Goal: Information Seeking & Learning: Check status

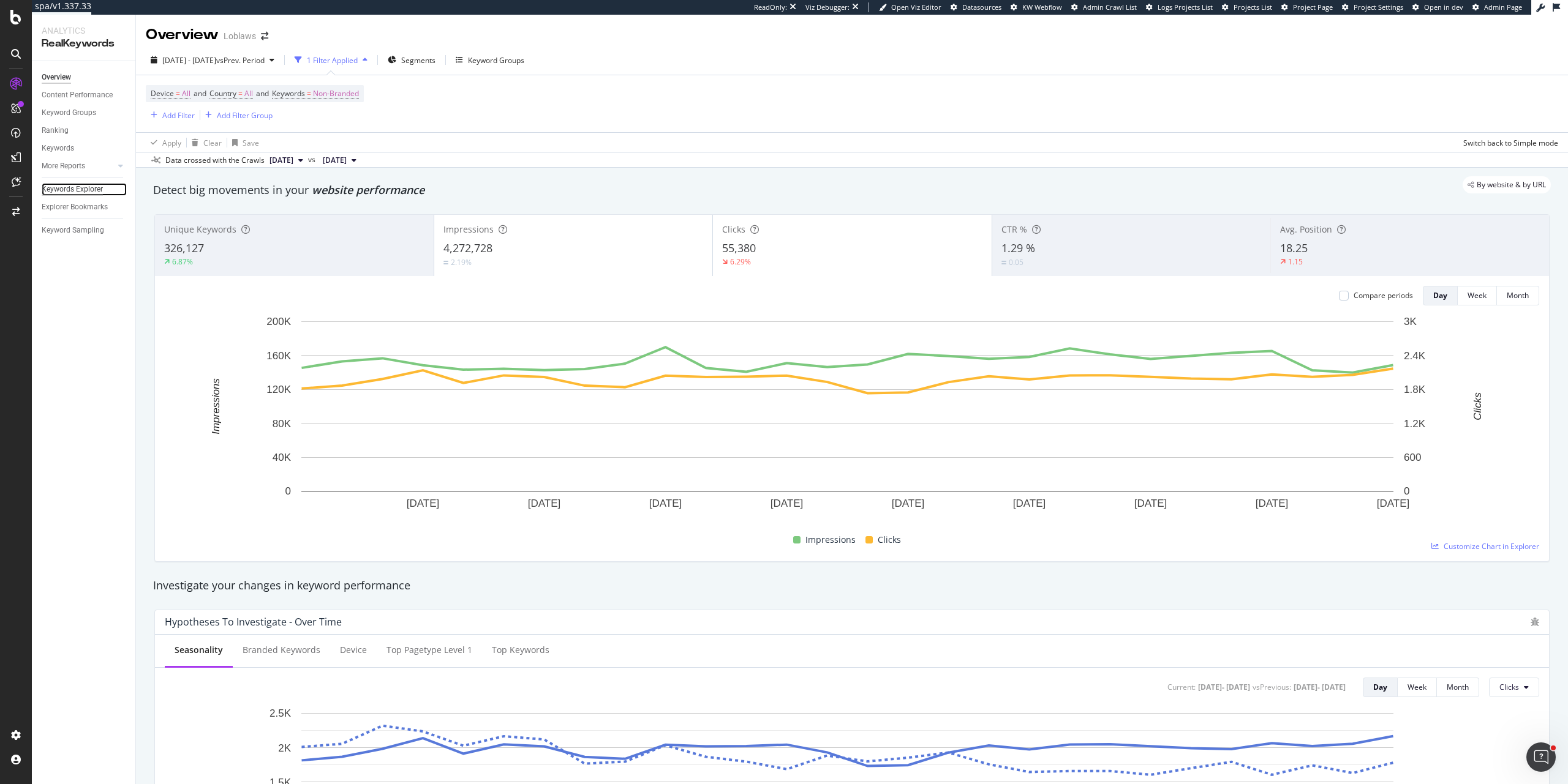
click at [77, 193] on div "Keywords Explorer" at bounding box center [73, 190] width 61 height 13
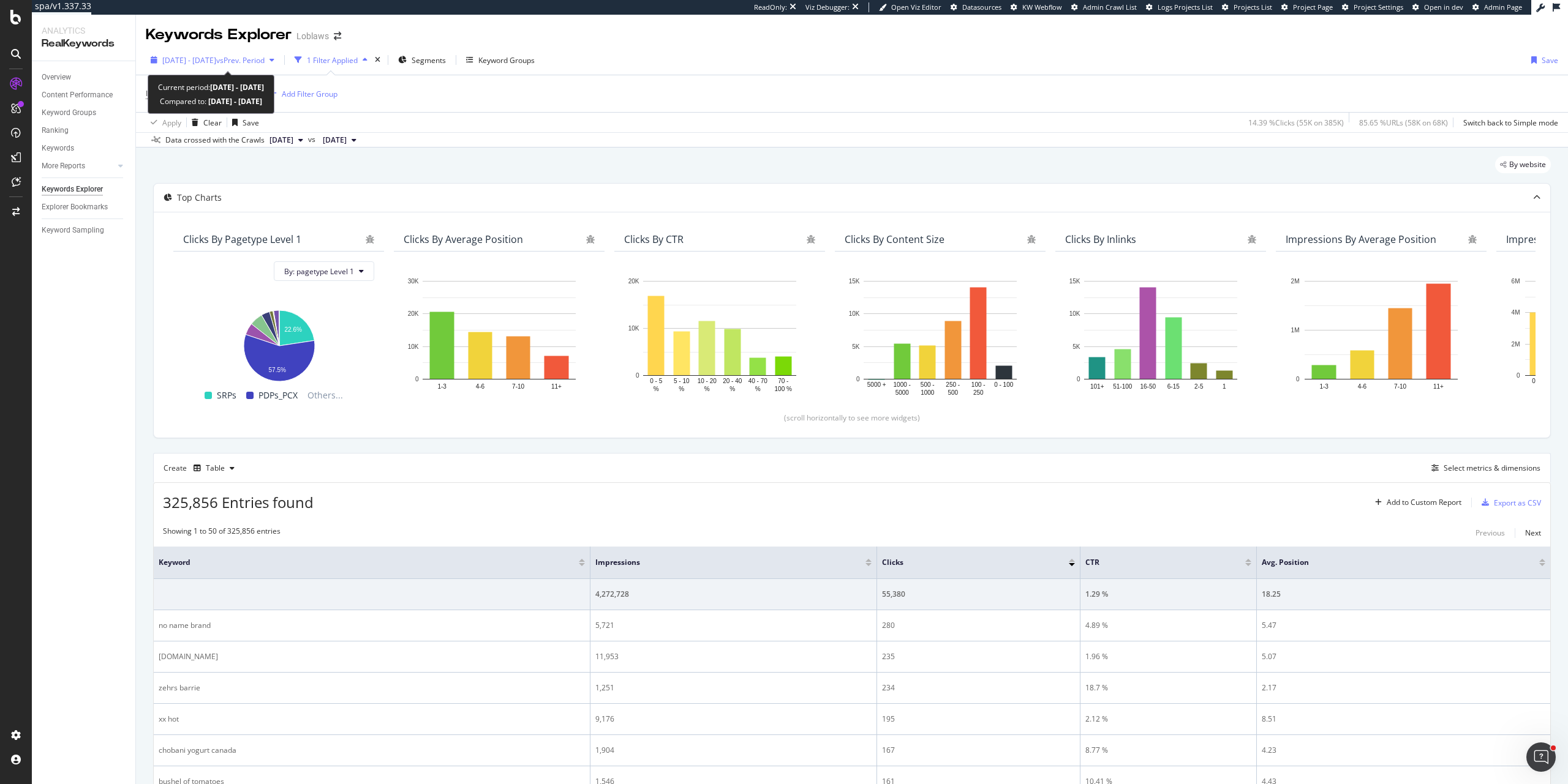
click at [216, 62] on span "2025 Aug. 8th - Sep. 4th" at bounding box center [189, 60] width 54 height 11
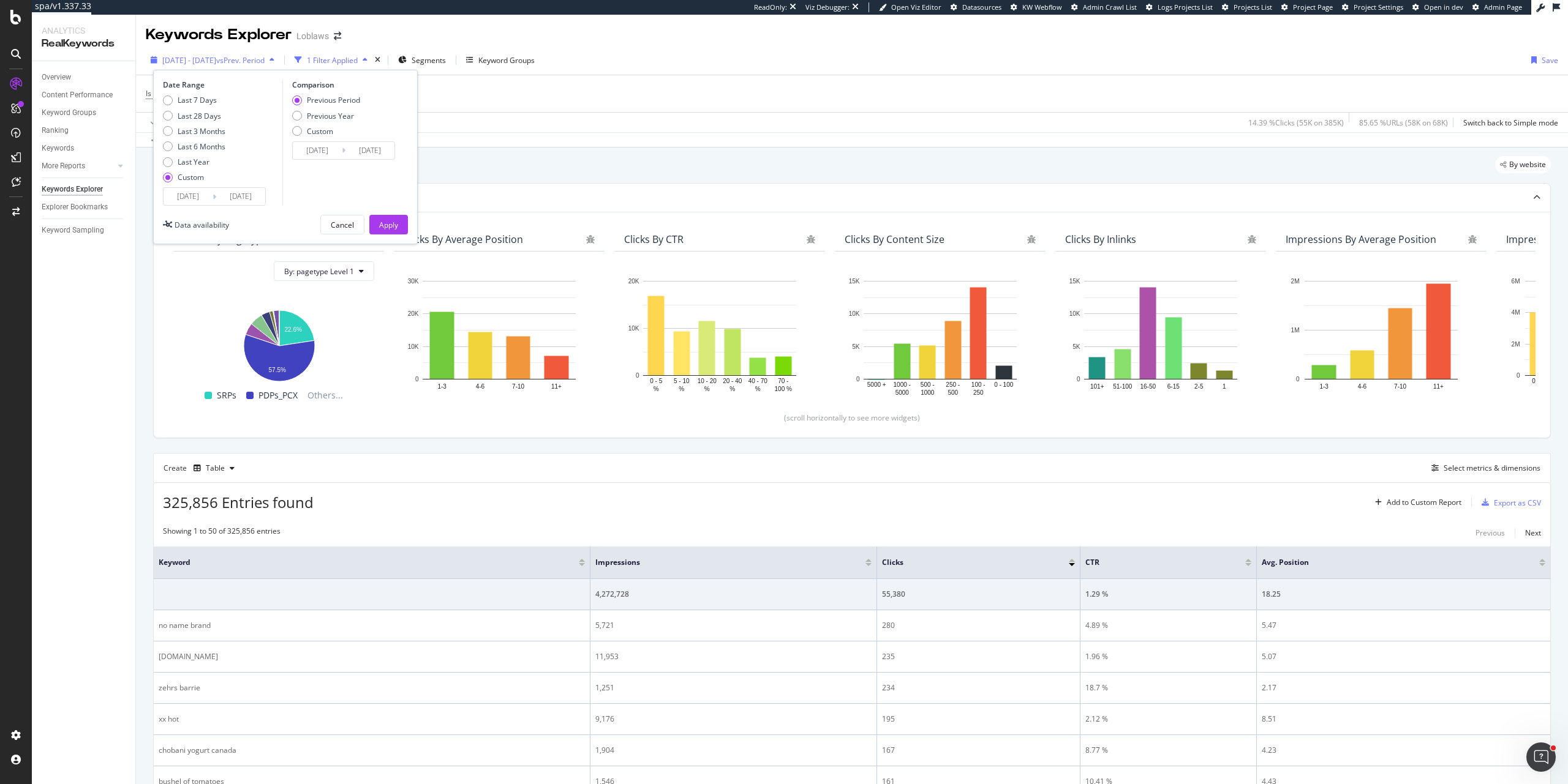
click at [262, 59] on span "vs Prev. Period" at bounding box center [240, 60] width 49 height 11
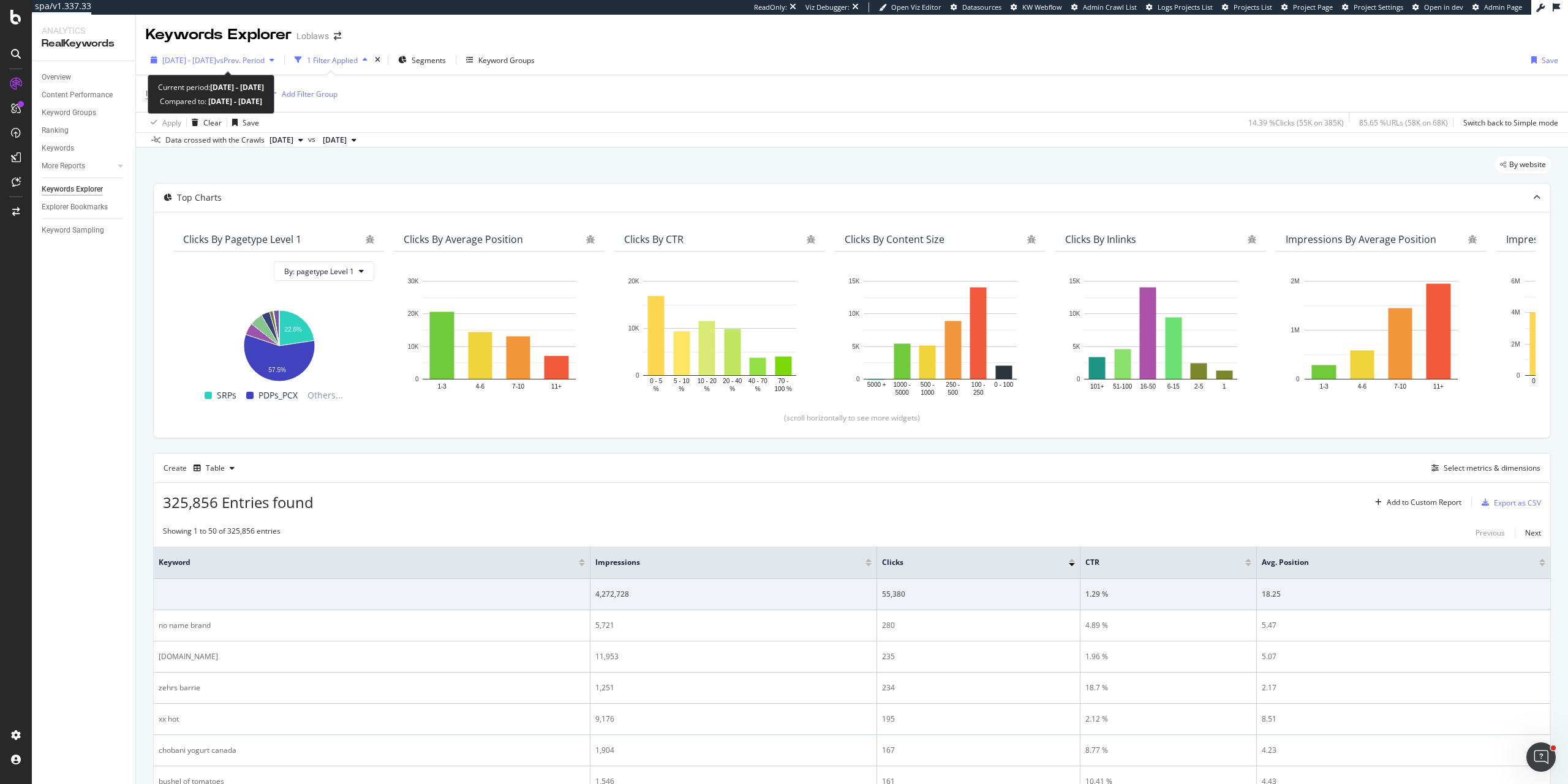
click at [265, 63] on span "vs Prev. Period" at bounding box center [240, 60] width 49 height 11
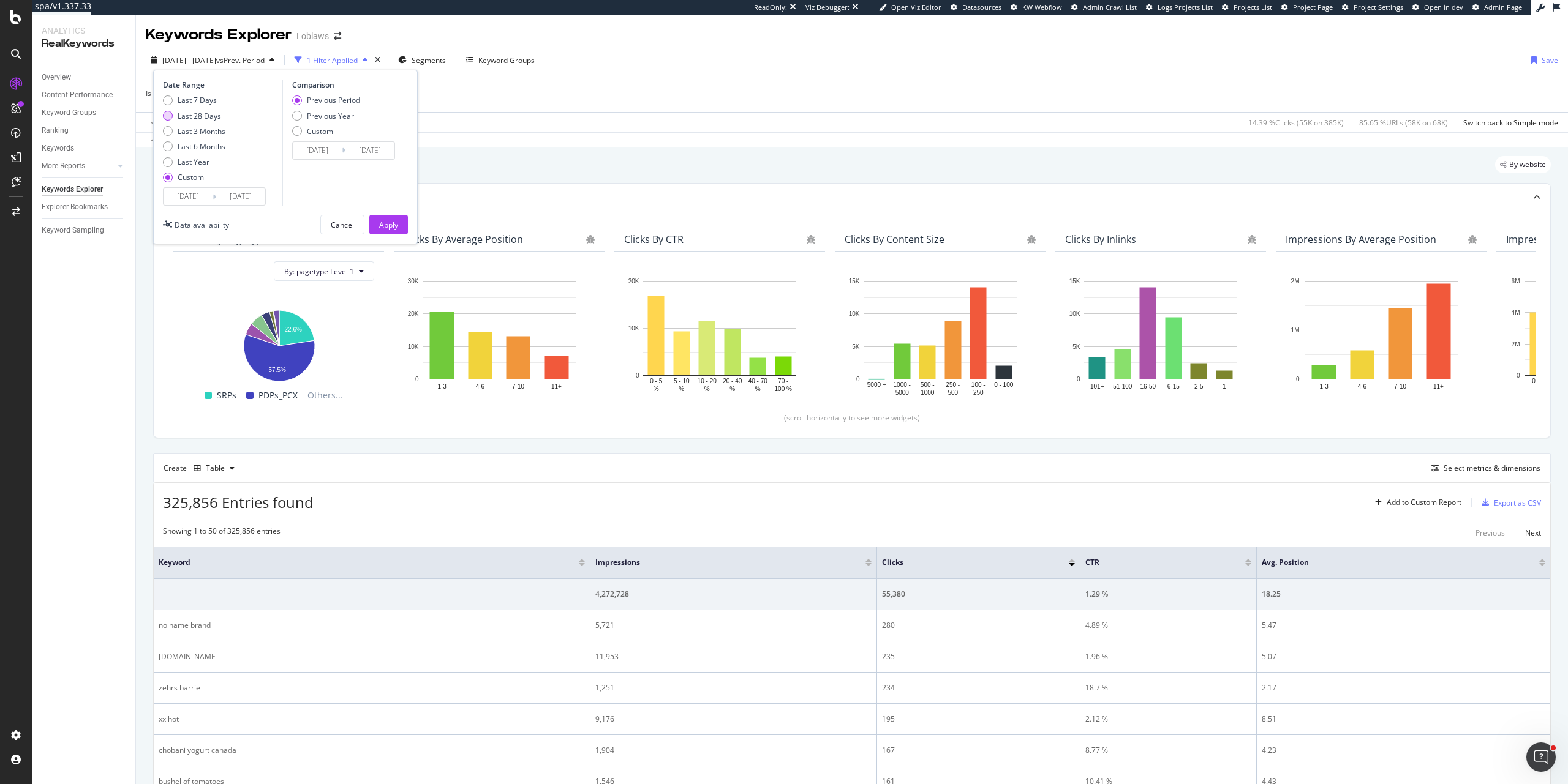
click at [215, 113] on div "Last 28 Days" at bounding box center [199, 115] width 44 height 11
type input "2025/08/19"
type input "2025/09/15"
type input "2025/07/22"
type input "2025/08/18"
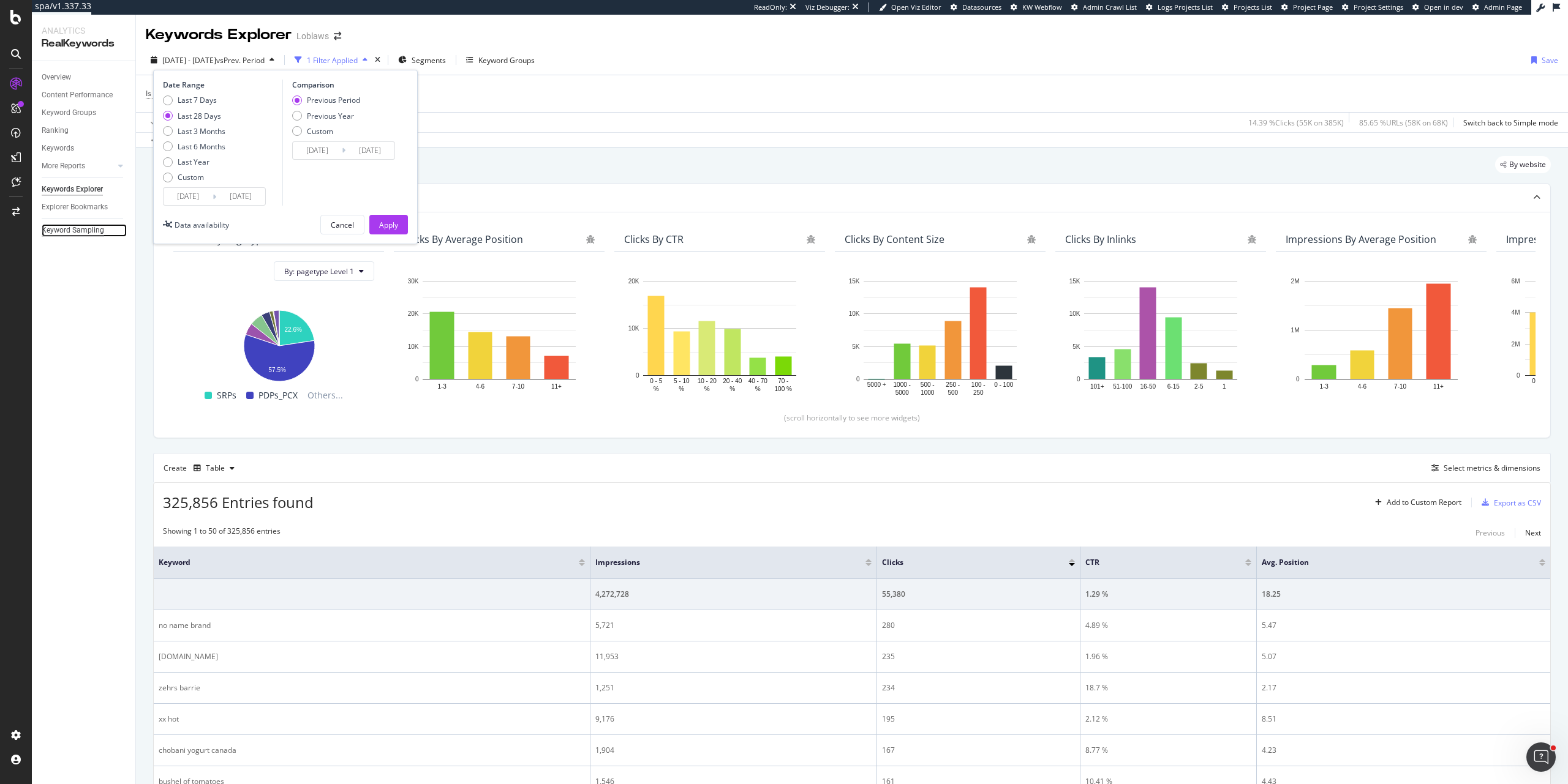
click at [97, 233] on div "Keyword Sampling" at bounding box center [73, 231] width 63 height 13
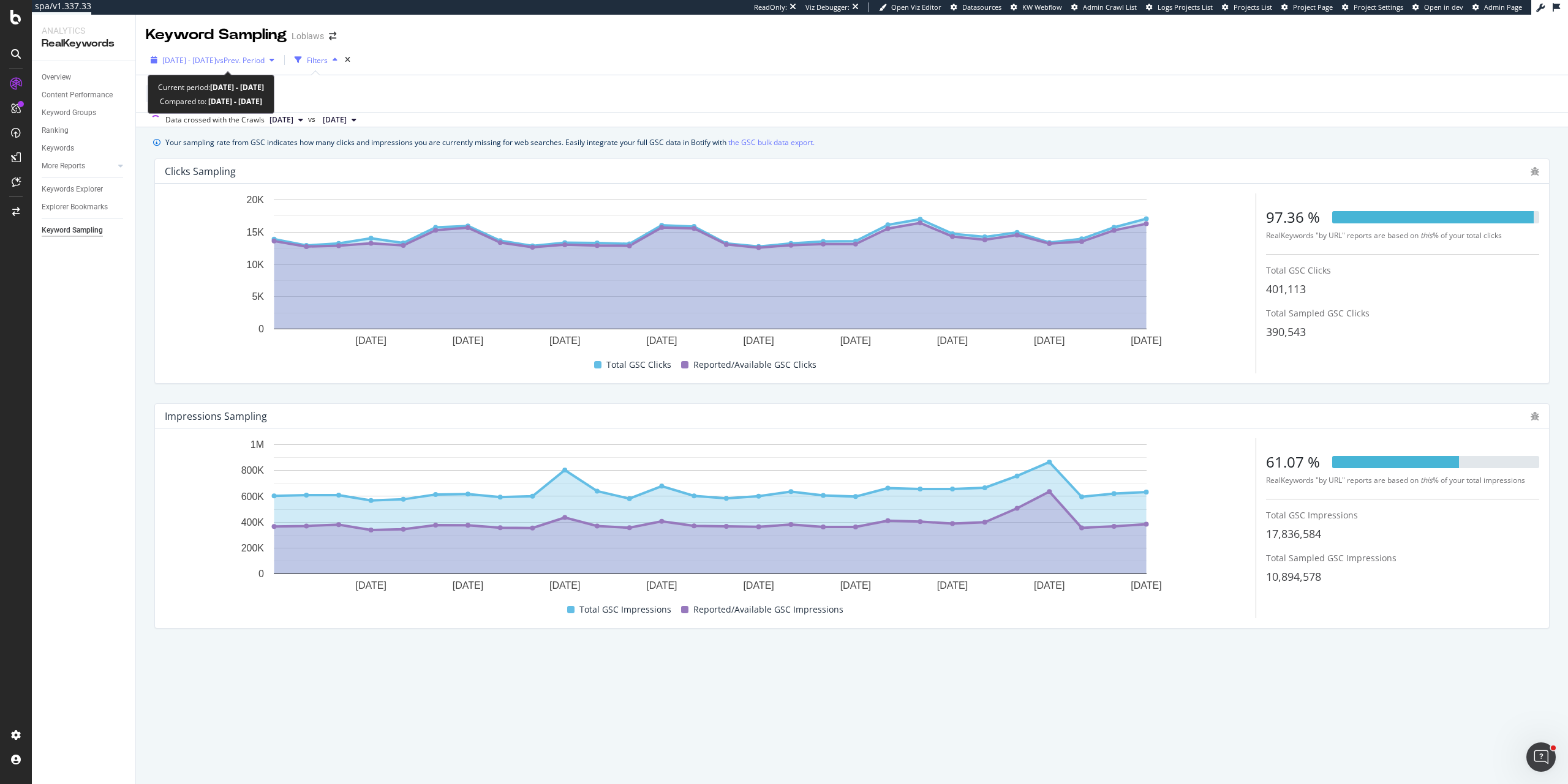
click at [216, 63] on span "2025 Aug. 8th - Sep. 4th" at bounding box center [189, 60] width 54 height 11
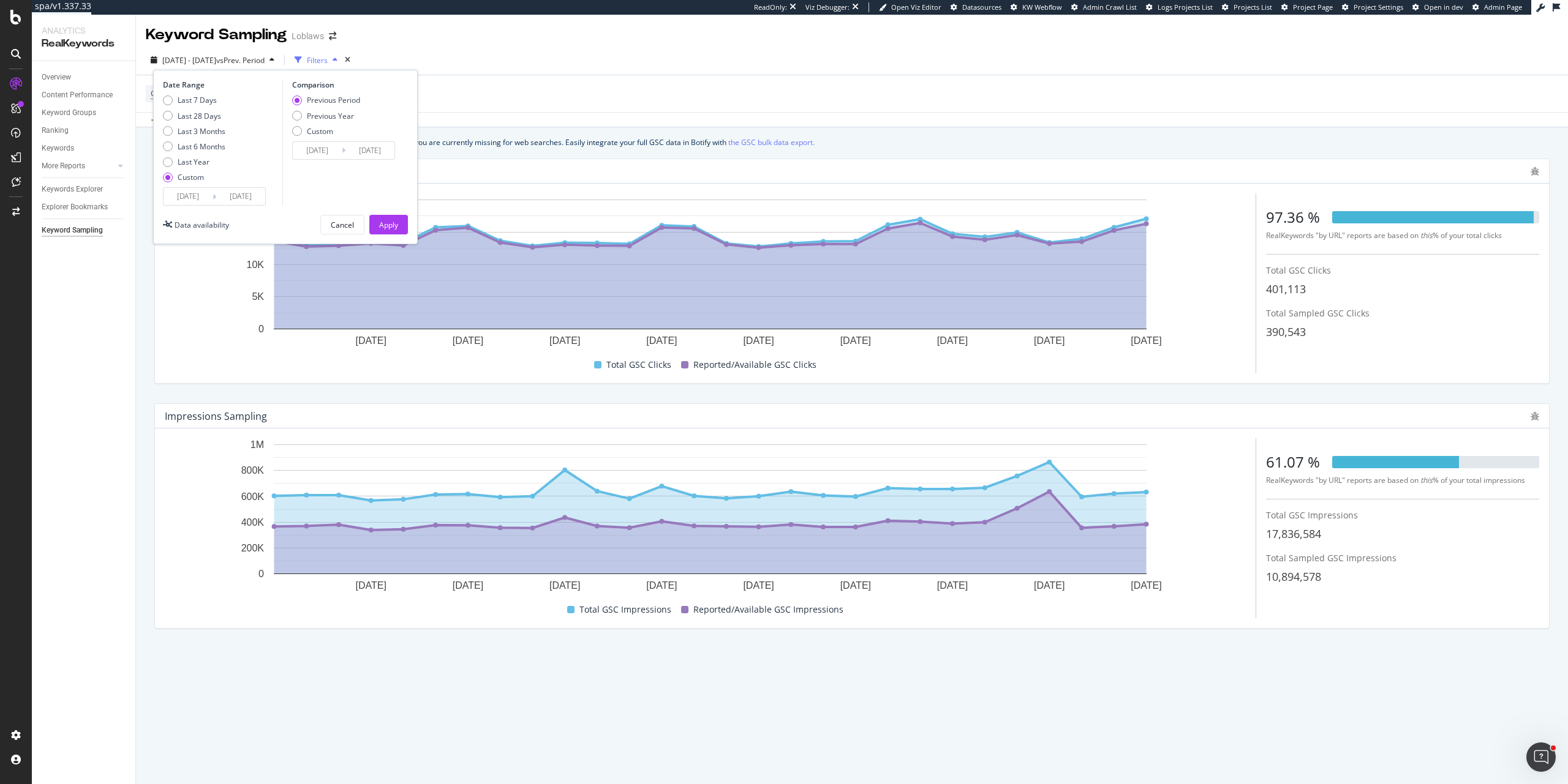
click at [251, 208] on div "Date Range Last 7 Days Last 28 Days Last 3 Months Last 6 Months Last Year Custo…" at bounding box center [285, 157] width 265 height 175
click at [251, 199] on input "2025/09/04" at bounding box center [240, 196] width 49 height 17
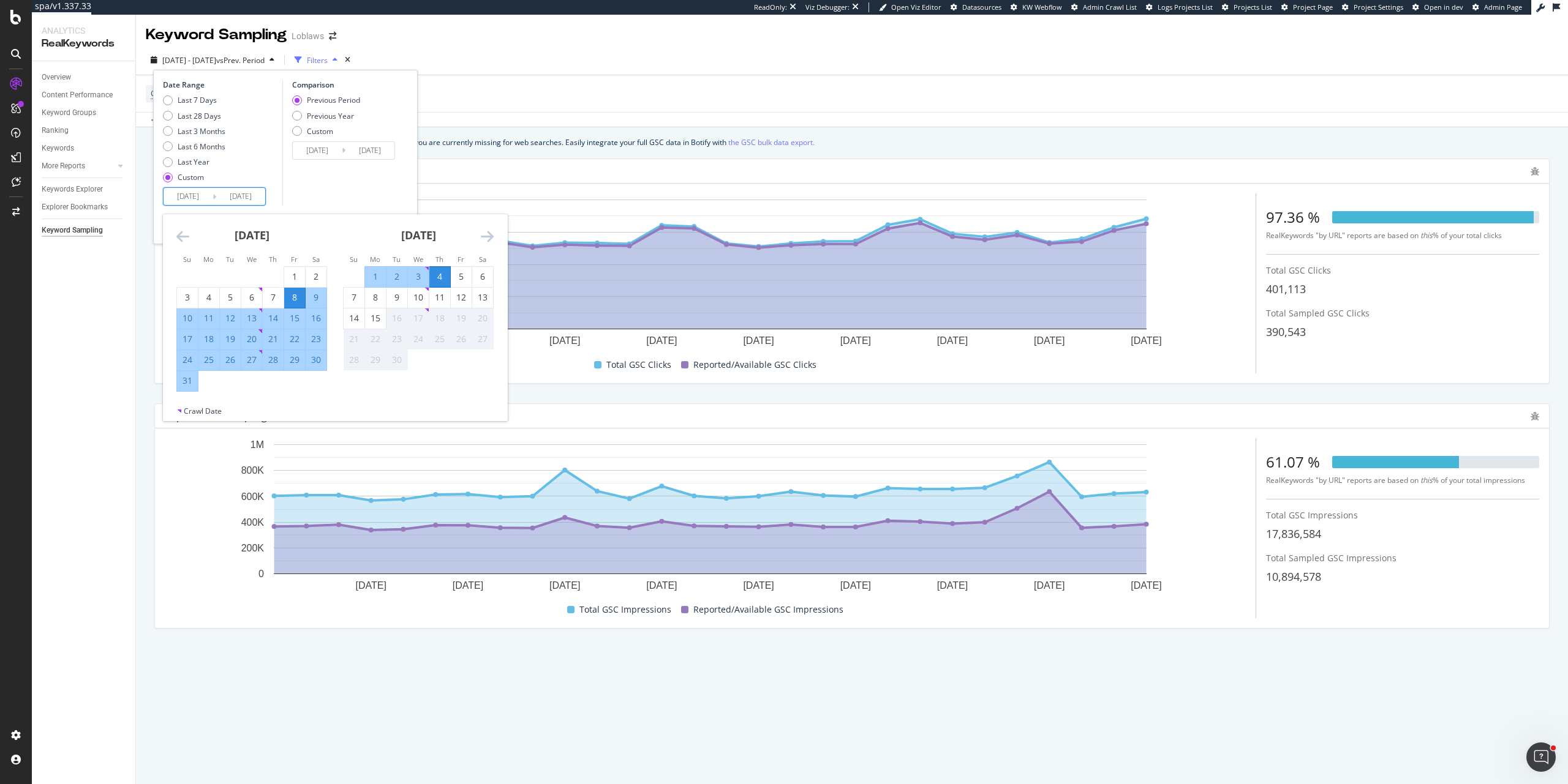
click at [257, 165] on div "Last 7 Days Last 28 Days Last 3 Months Last 6 Months Last Year Custom" at bounding box center [221, 141] width 116 height 92
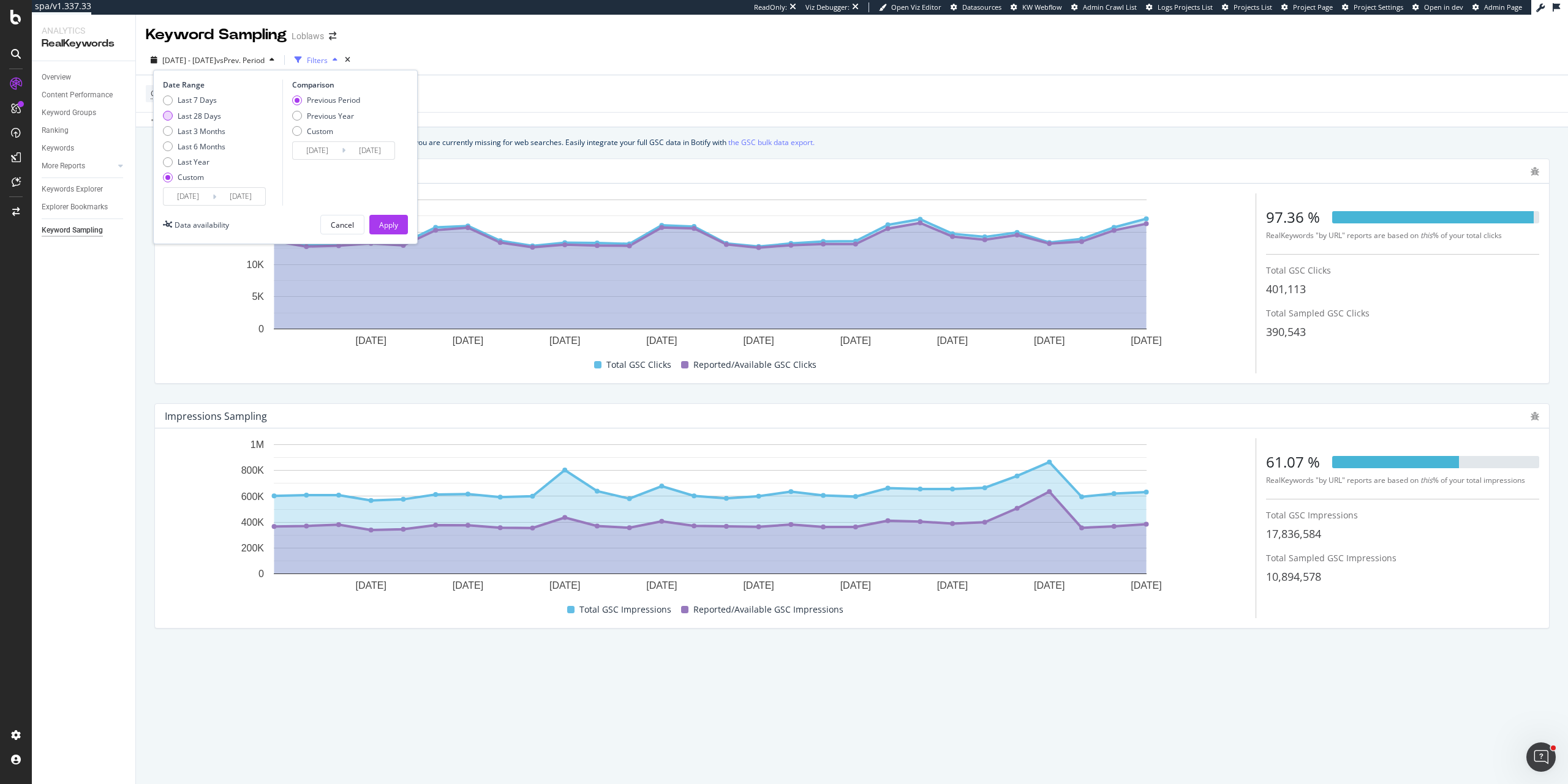
click at [207, 116] on div "Last 28 Days" at bounding box center [199, 115] width 44 height 11
type input "2025/08/19"
type input "2025/09/15"
type input "2025/07/22"
type input "2025/08/18"
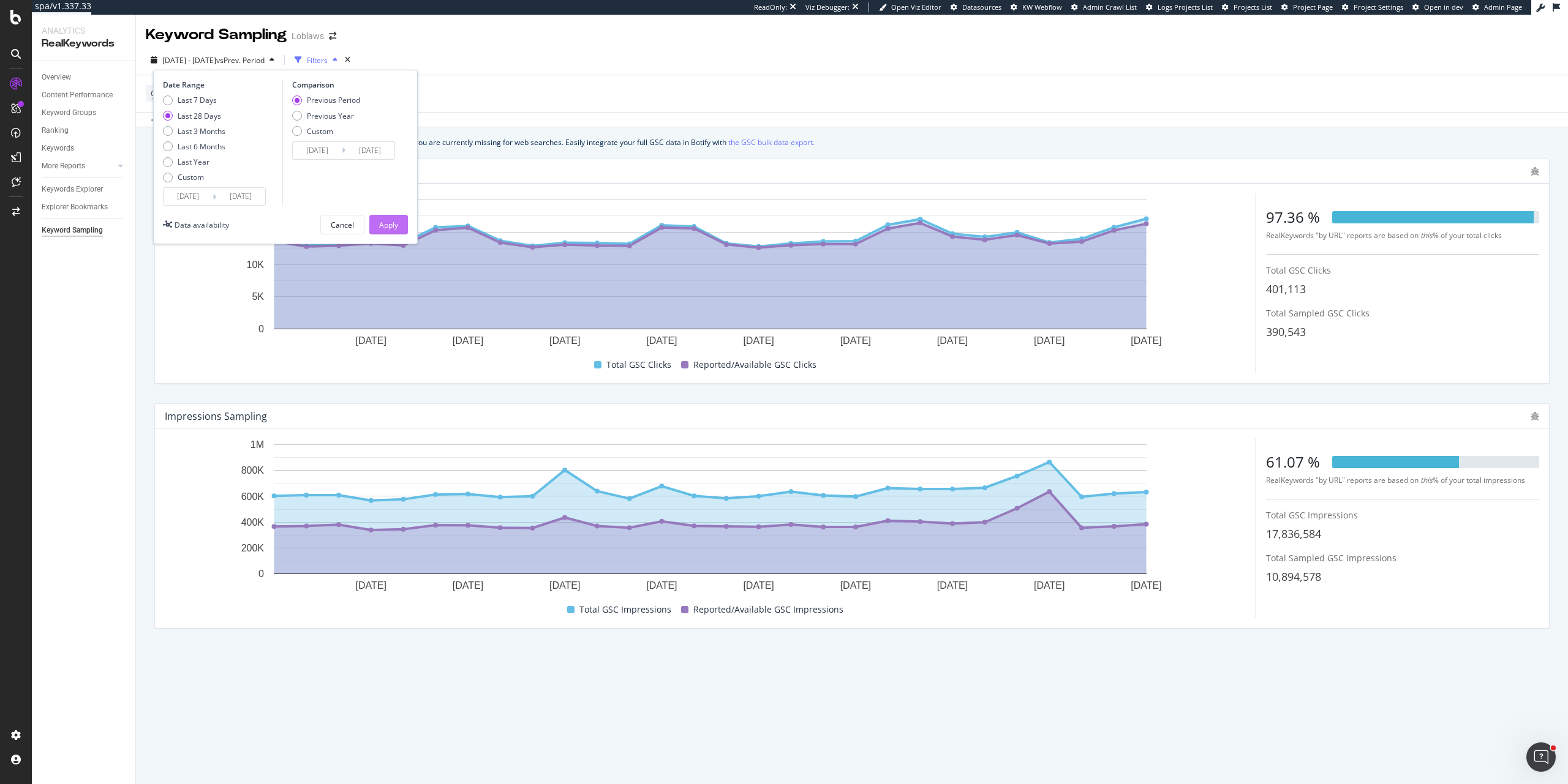
click at [396, 221] on div "Apply" at bounding box center [388, 225] width 19 height 11
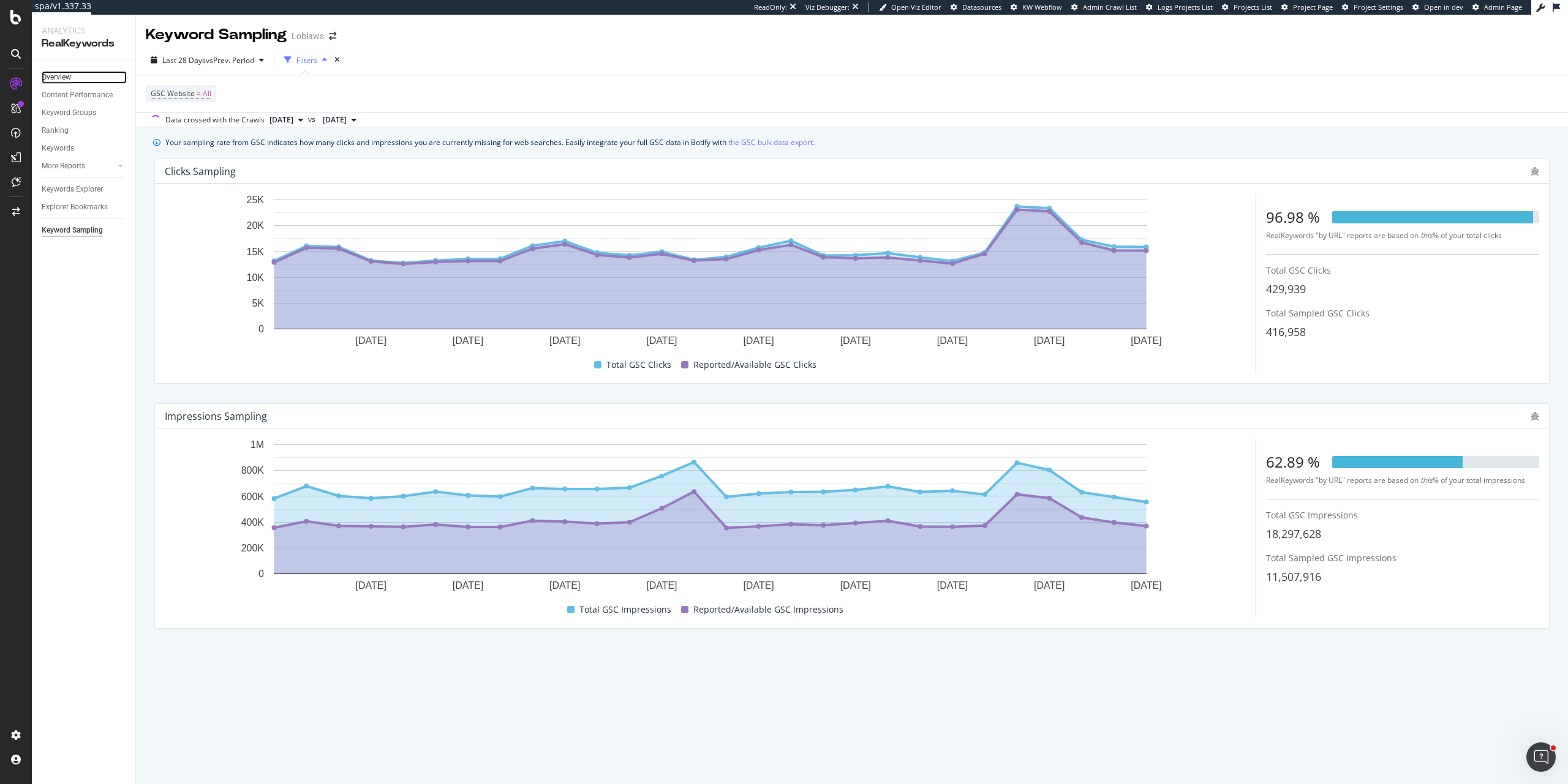
click at [63, 83] on div "Overview" at bounding box center [57, 77] width 30 height 13
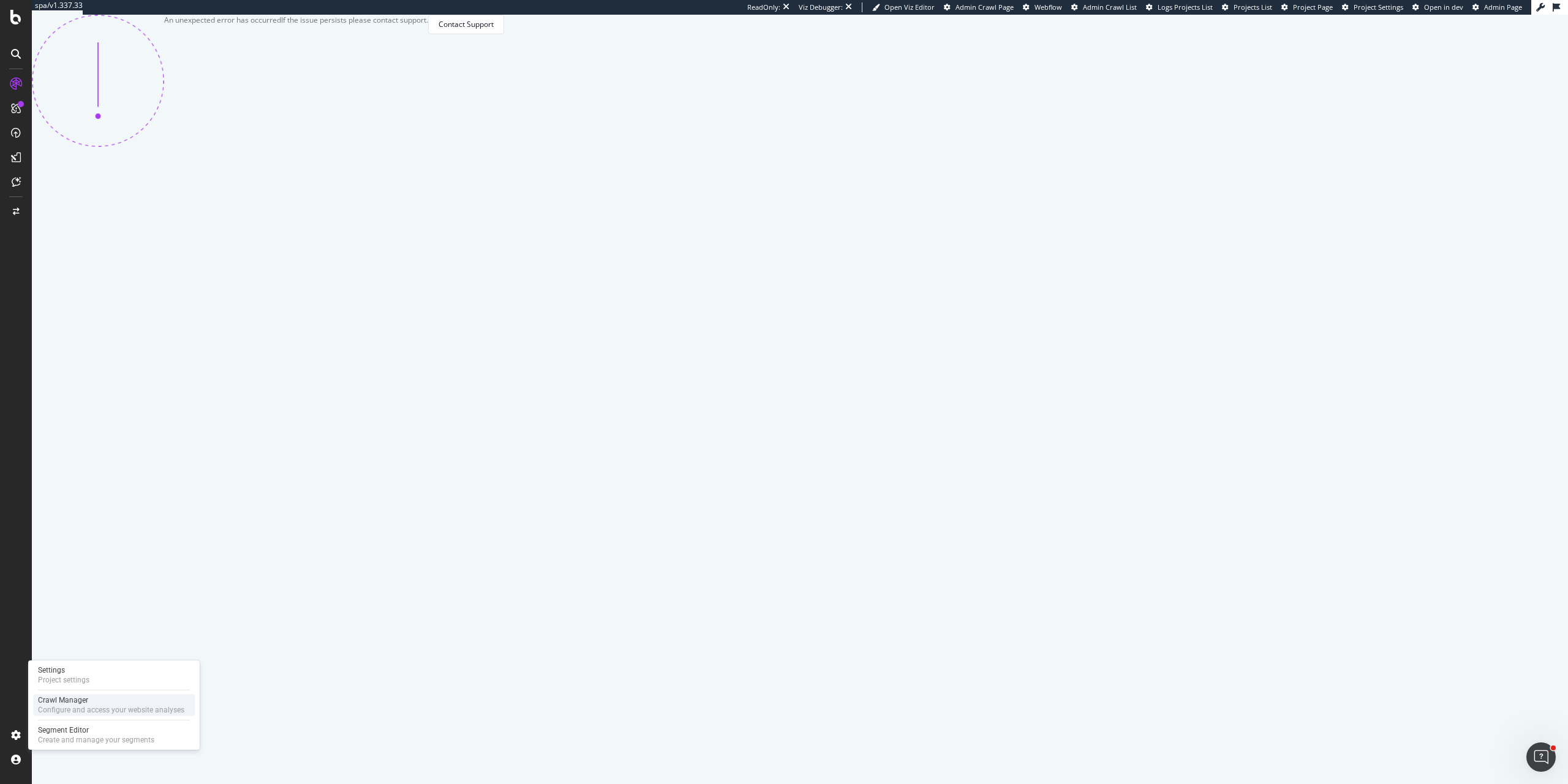
click at [68, 701] on div "Crawl Manager" at bounding box center [111, 701] width 146 height 10
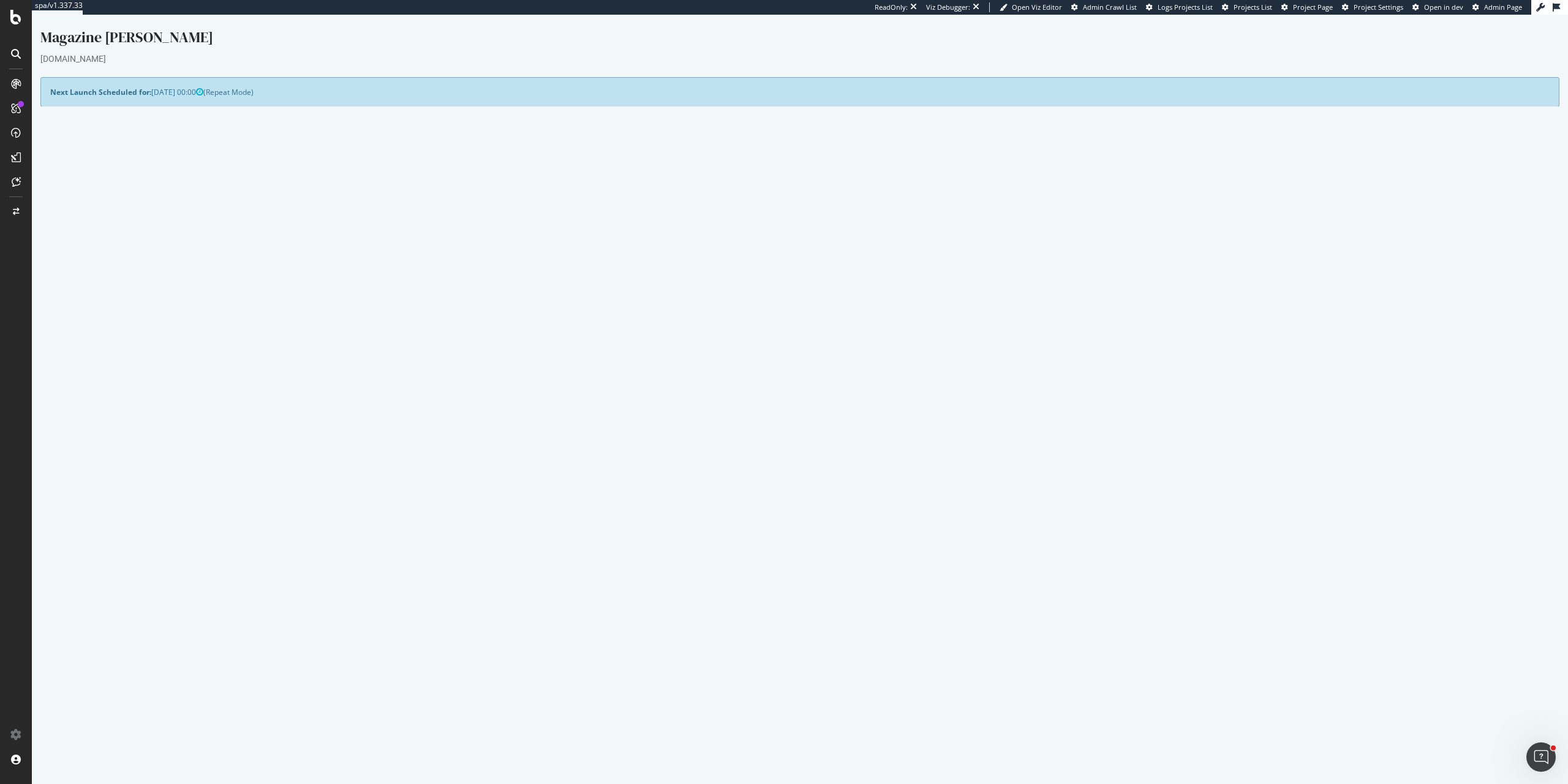
click at [1161, 346] on link "Watch Live Stats" at bounding box center [1183, 345] width 83 height 20
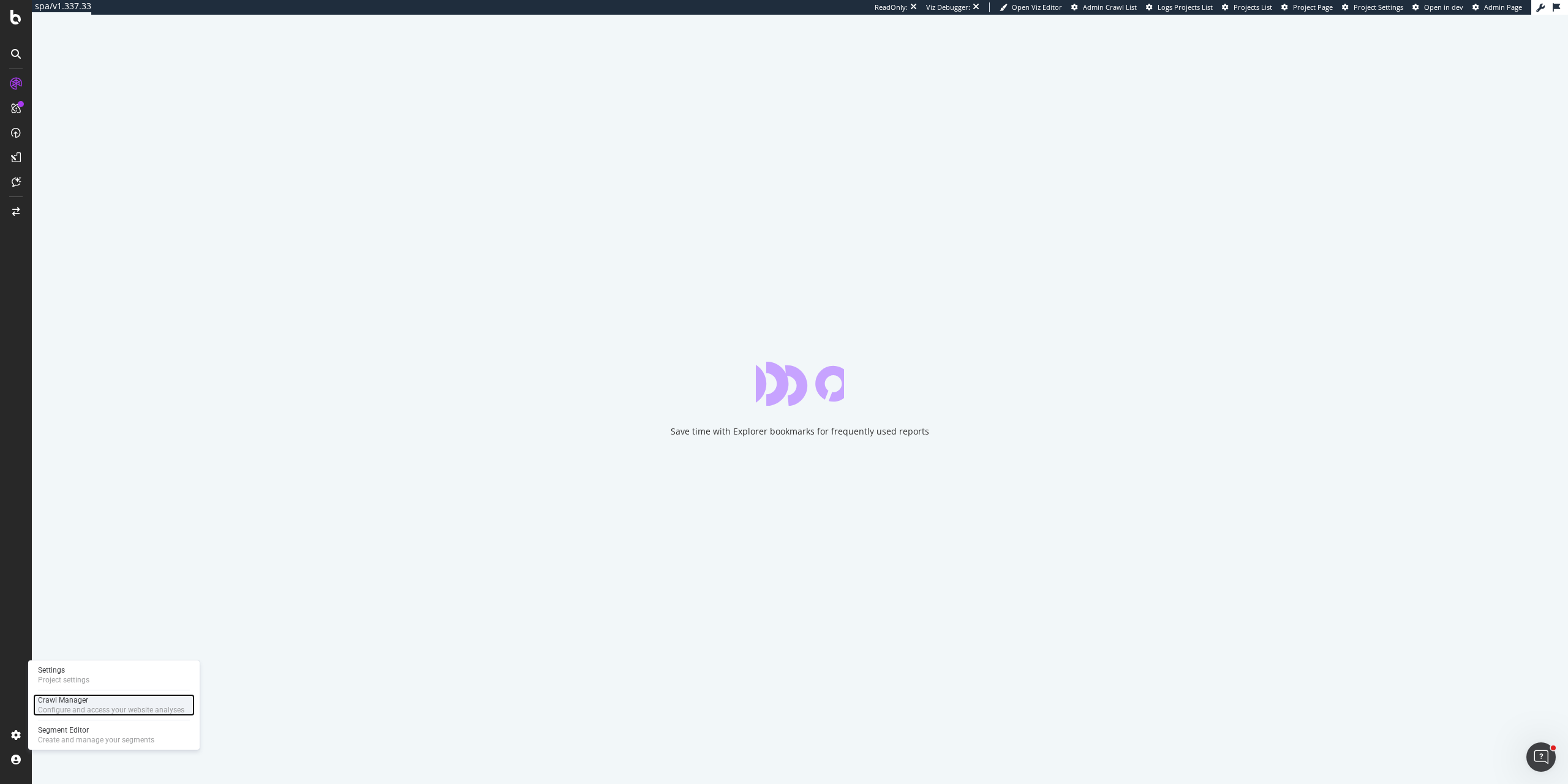
click at [140, 701] on div "Crawl Manager" at bounding box center [111, 701] width 146 height 10
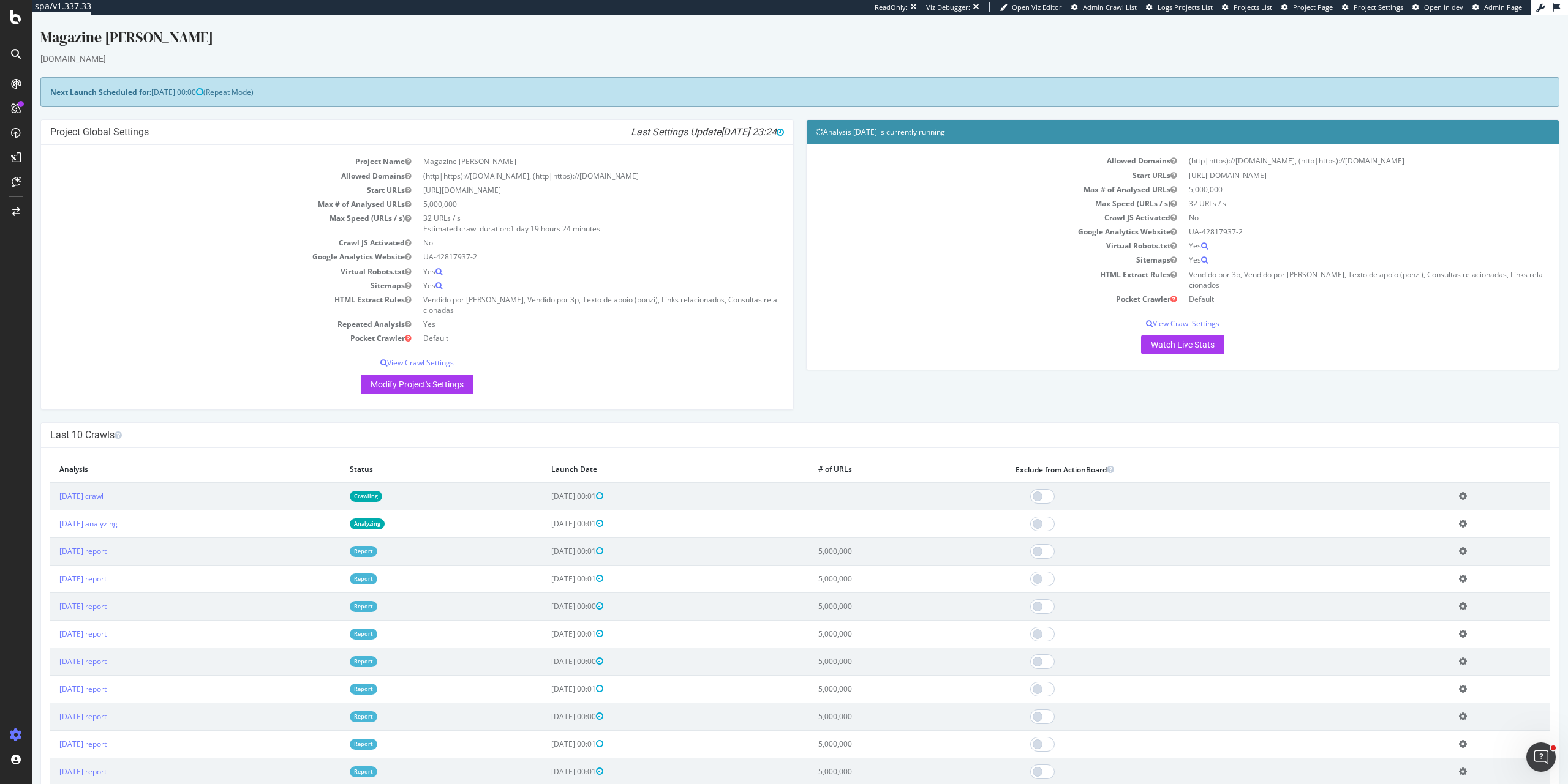
click at [1468, 524] on td "Add name Delete analysis" at bounding box center [1500, 523] width 100 height 27
click at [1466, 524] on icon at bounding box center [1463, 523] width 8 height 9
click at [1443, 560] on link "Delete analysis" at bounding box center [1418, 559] width 98 height 16
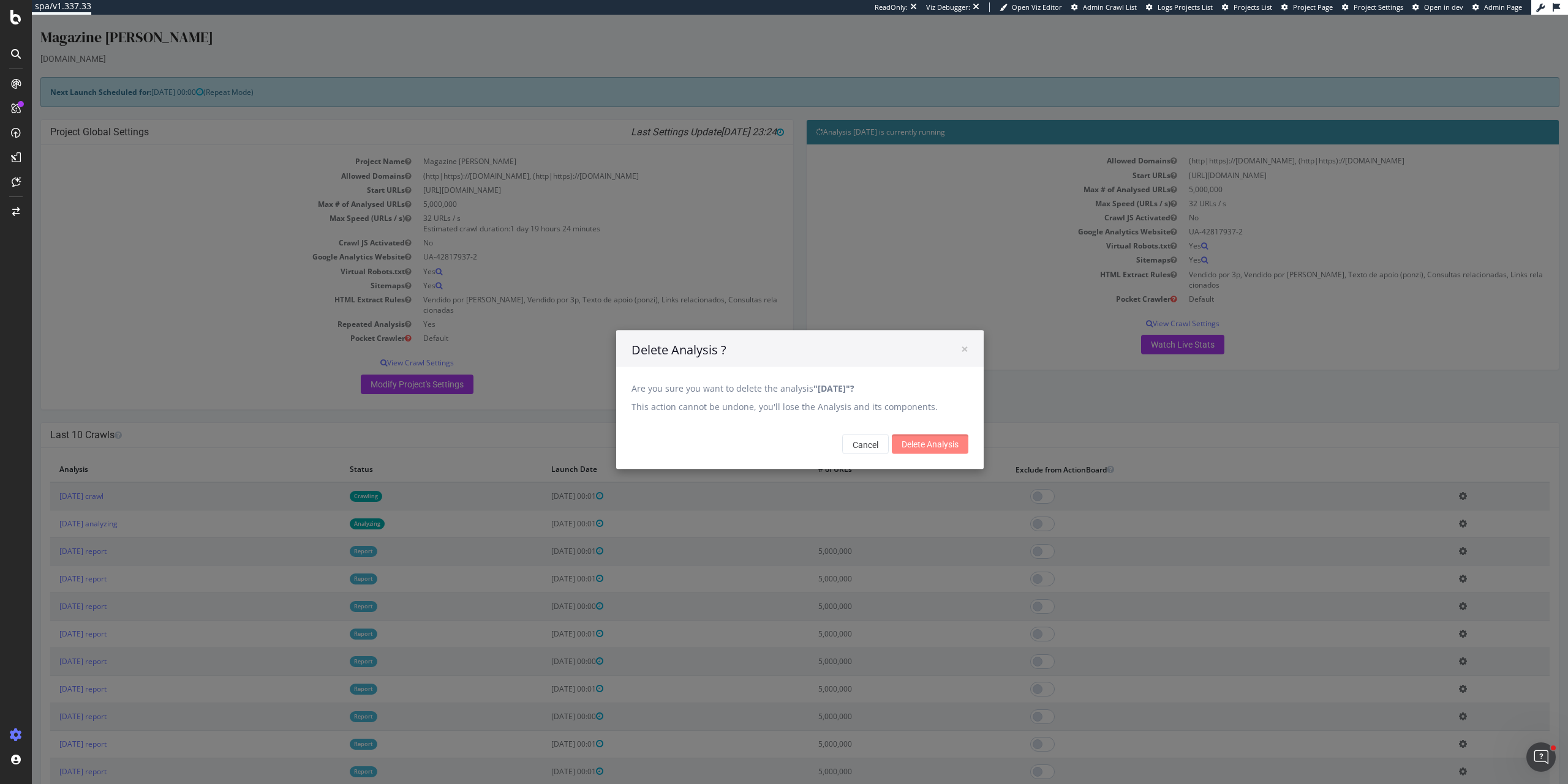
click at [911, 436] on input "Delete Analysis" at bounding box center [930, 444] width 77 height 20
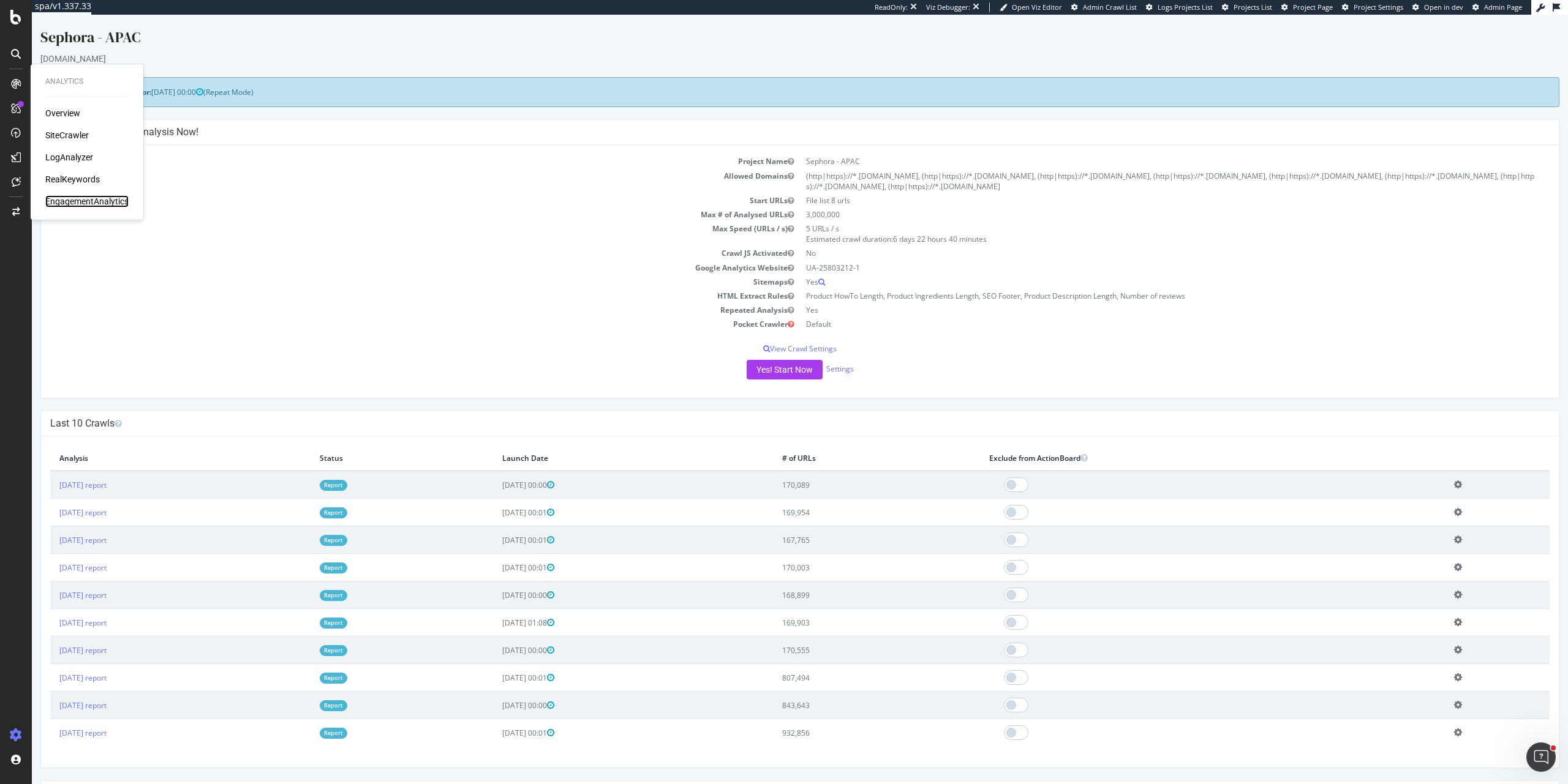
click at [96, 206] on div "EngagementAnalytics" at bounding box center [87, 201] width 83 height 12
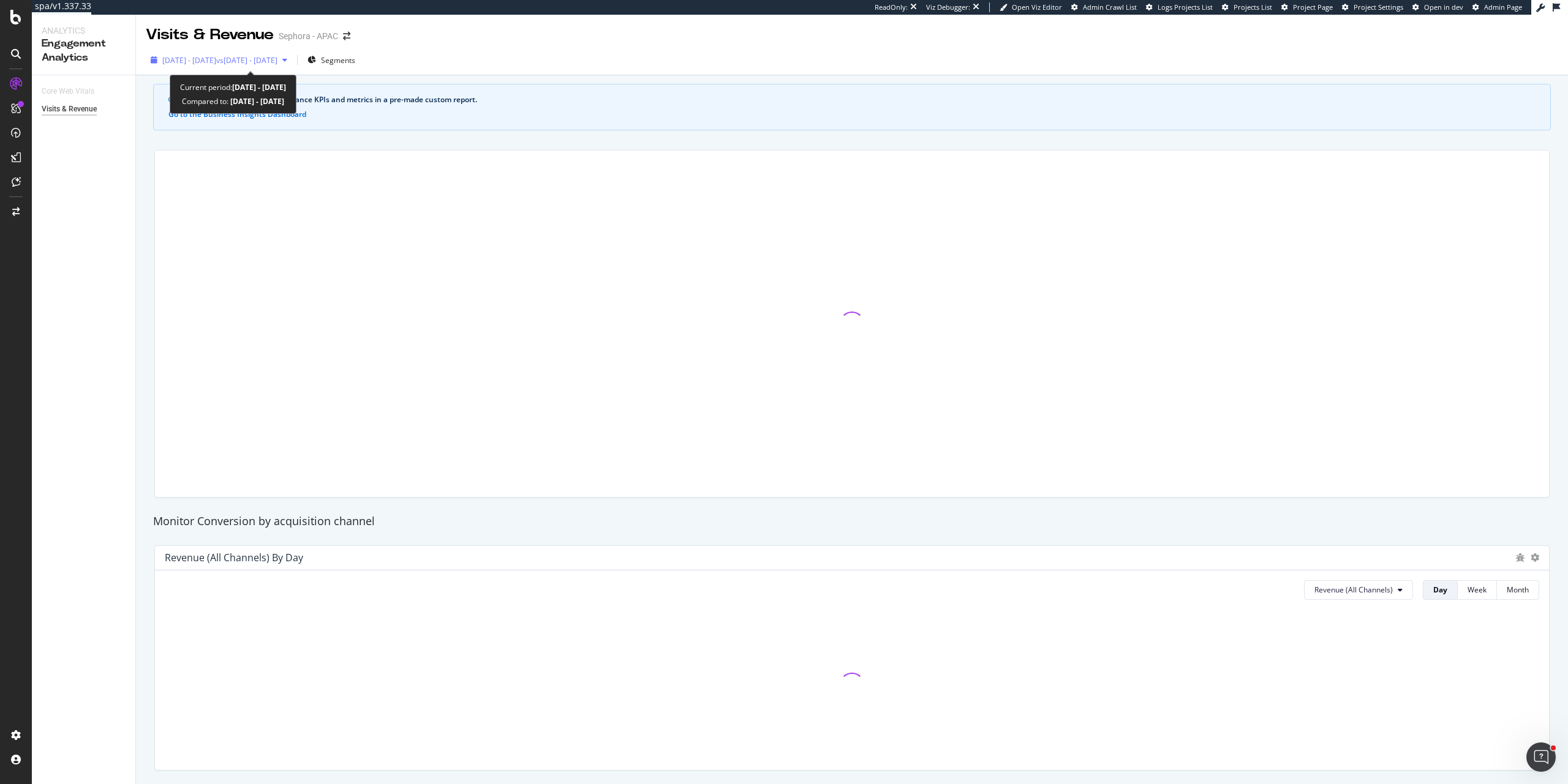
click at [216, 61] on span "[DATE] - [DATE]" at bounding box center [189, 60] width 54 height 11
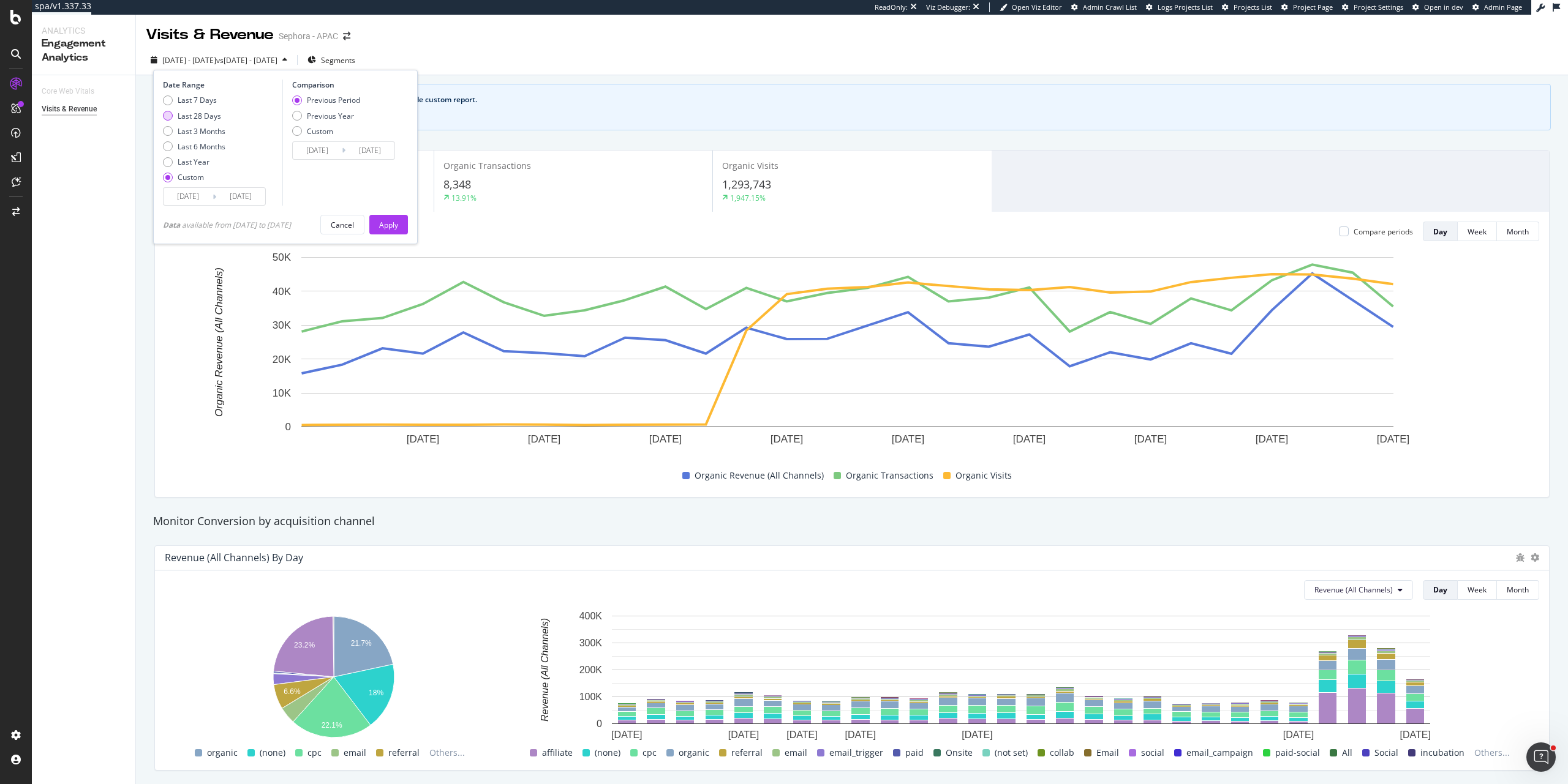
click at [211, 118] on div "Last 28 Days" at bounding box center [199, 115] width 44 height 11
type input "[DATE]"
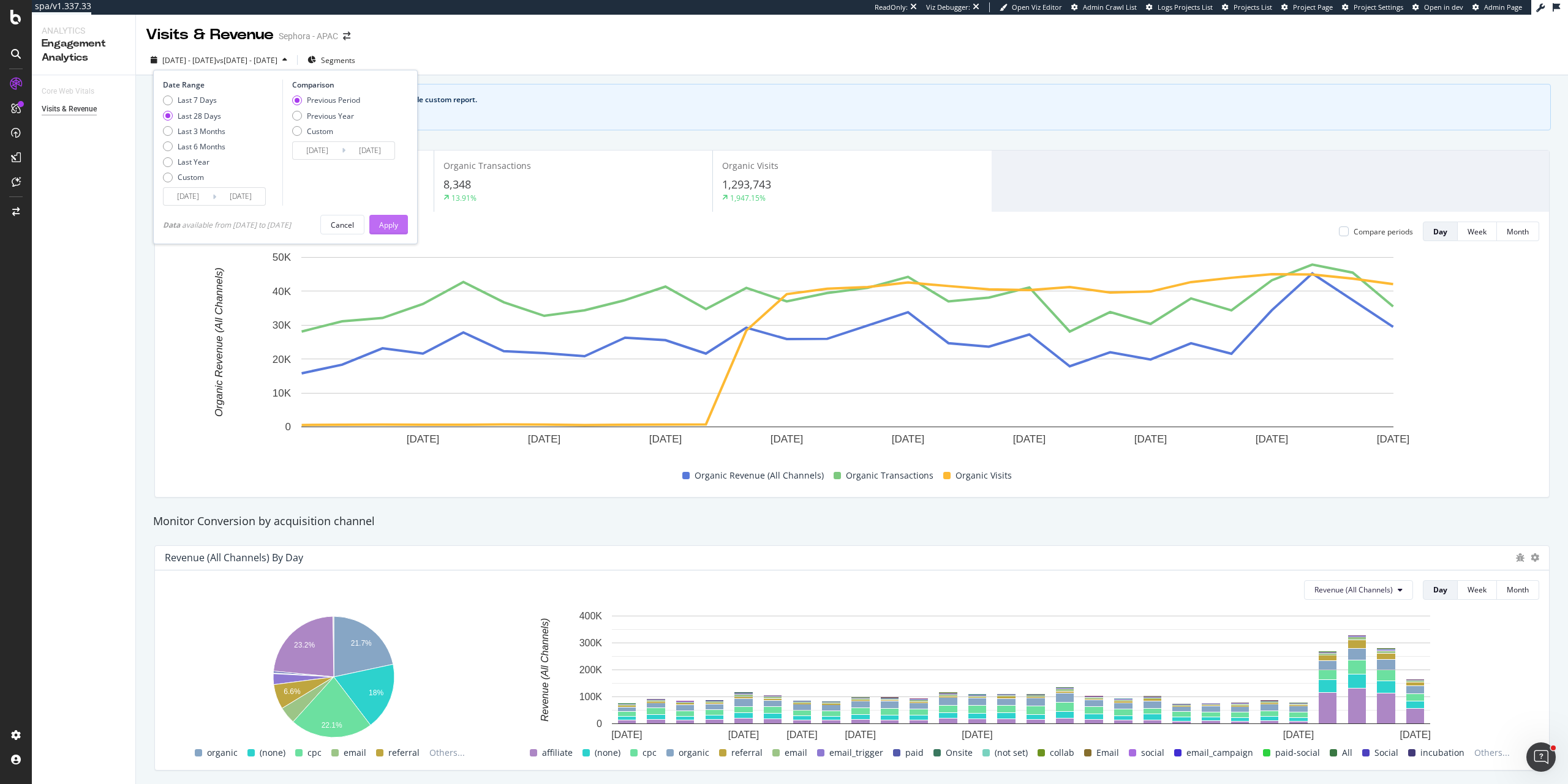
click at [389, 218] on div "Apply" at bounding box center [388, 224] width 19 height 18
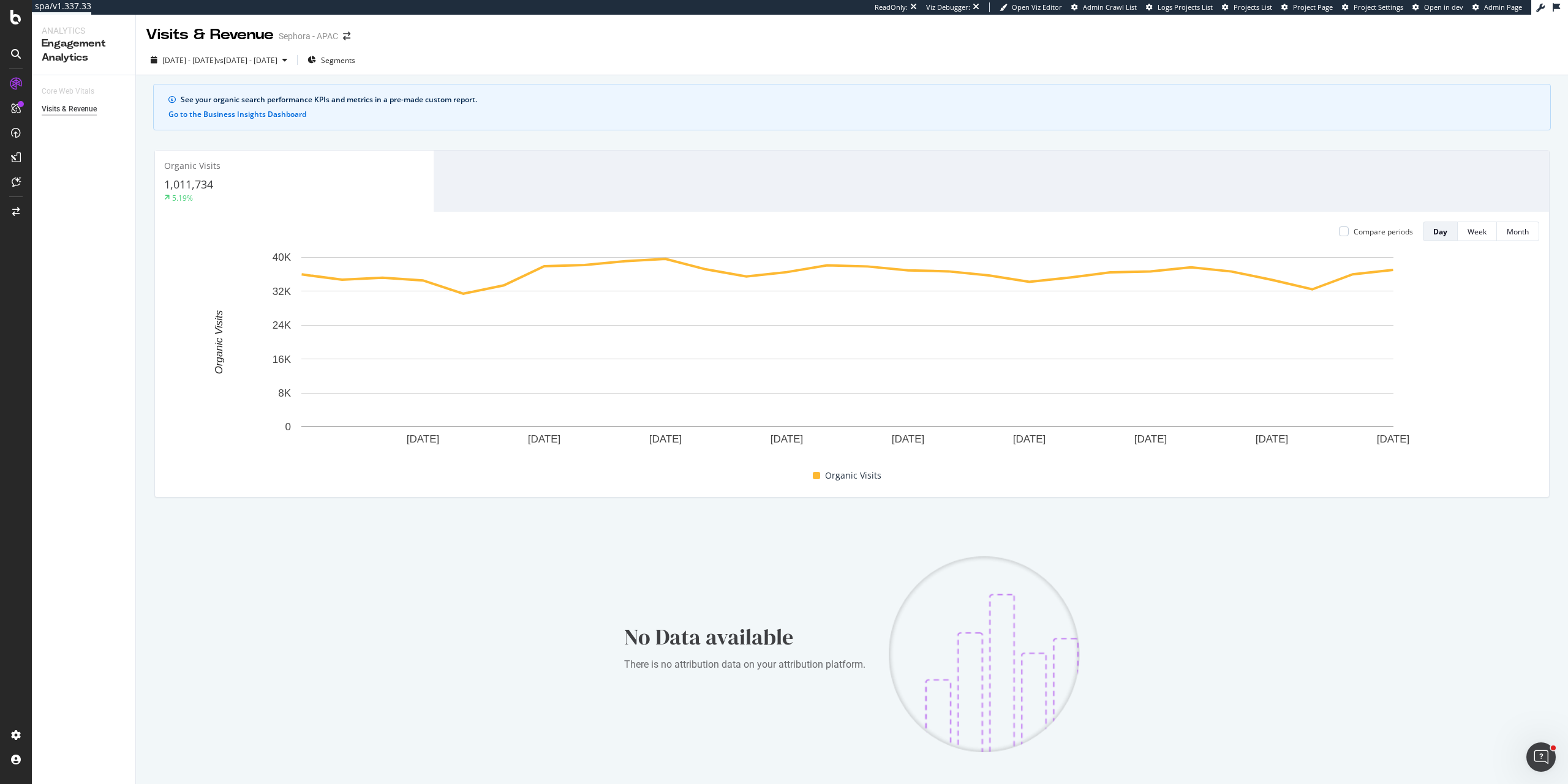
click at [498, 542] on div "No Data available There is no attribution data on your attribution platform." at bounding box center [852, 655] width 1396 height 275
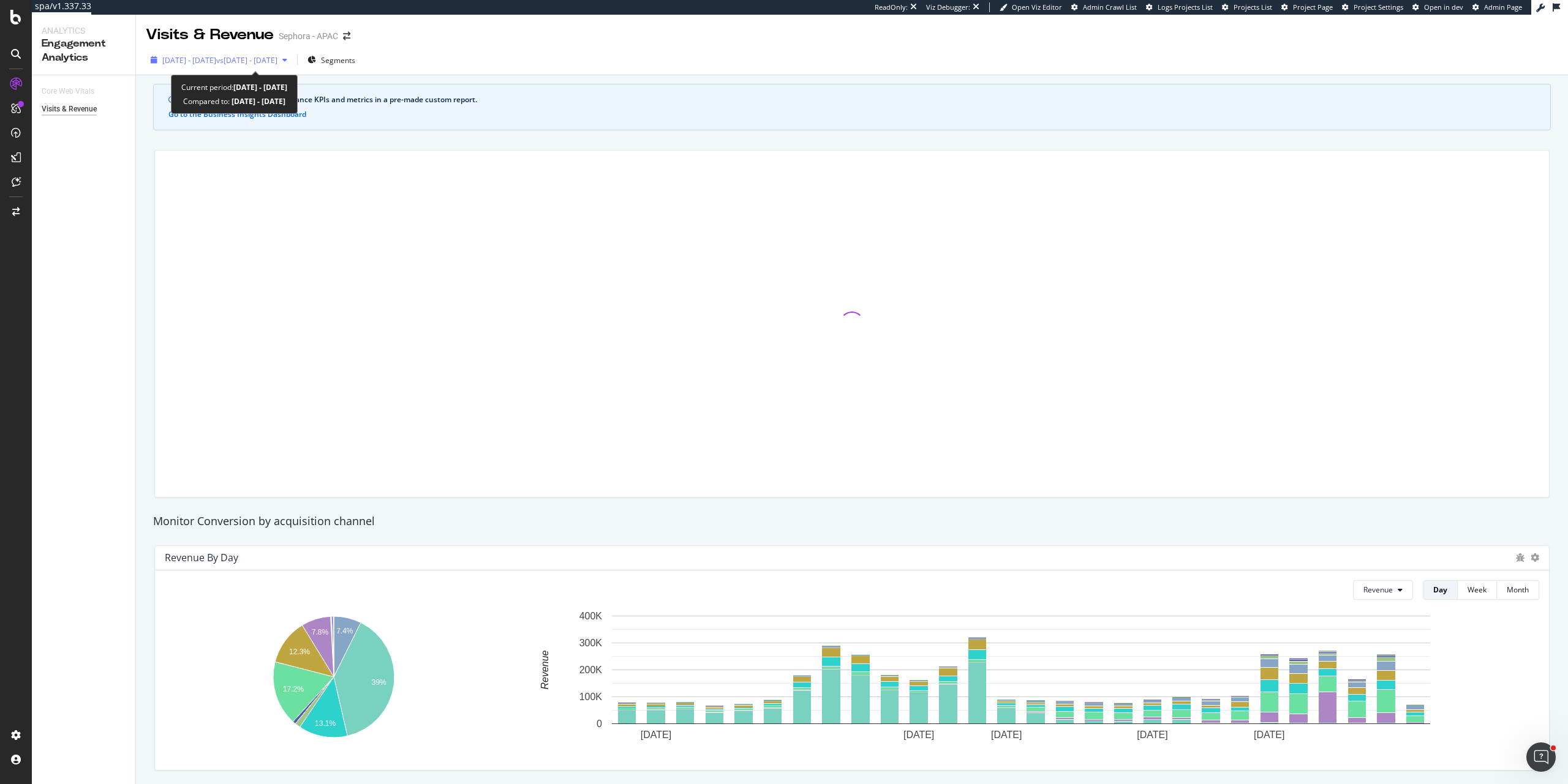
click at [277, 65] on span "vs [DATE] - [DATE]" at bounding box center [247, 60] width 61 height 11
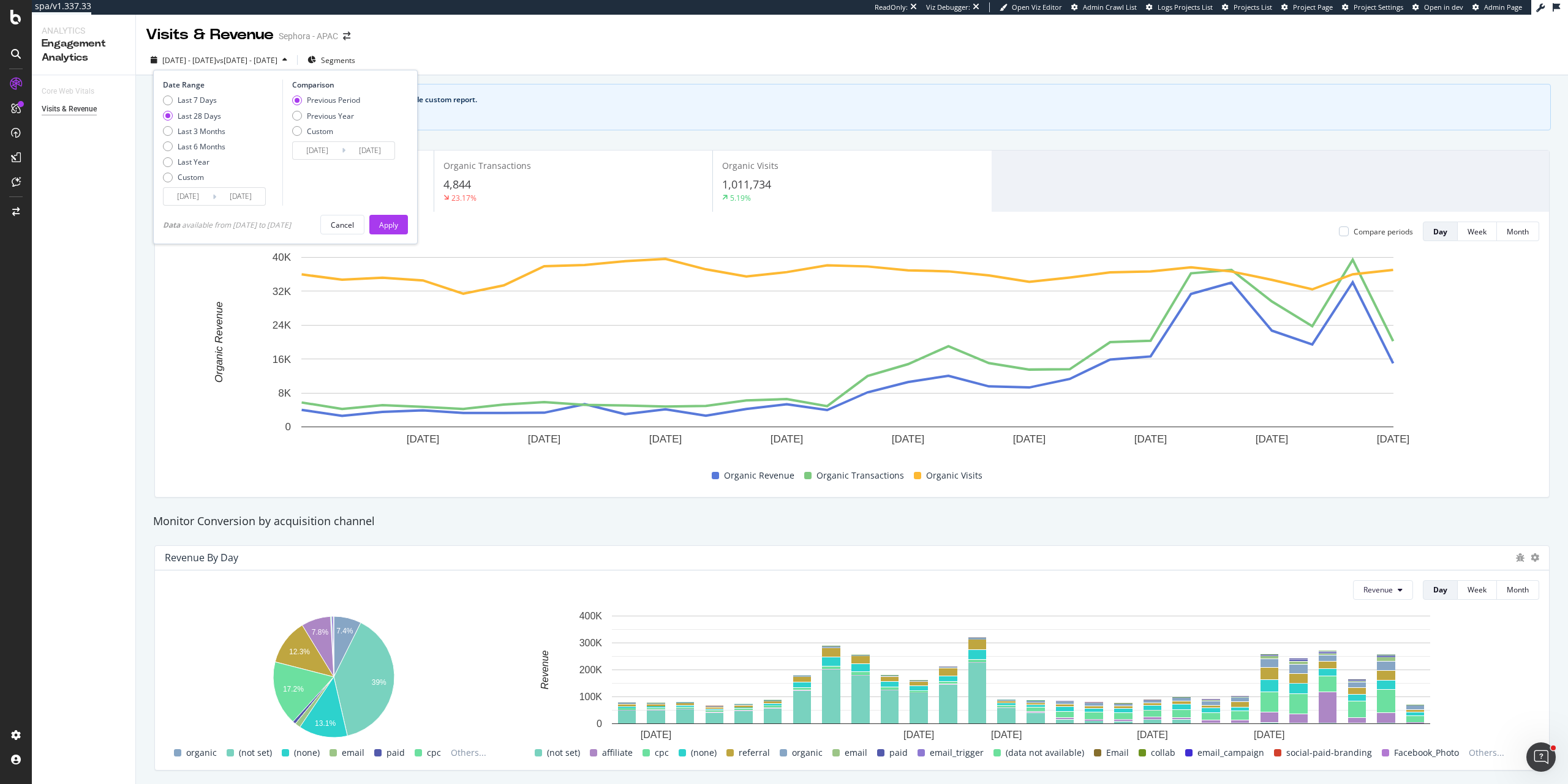
click at [502, 55] on div "2025 Aug. 19th - Sep. 15th vs 2025 Jul. 22nd - Aug. 18th Segments Date Range La…" at bounding box center [852, 63] width 1432 height 25
